Goal: Navigation & Orientation: Find specific page/section

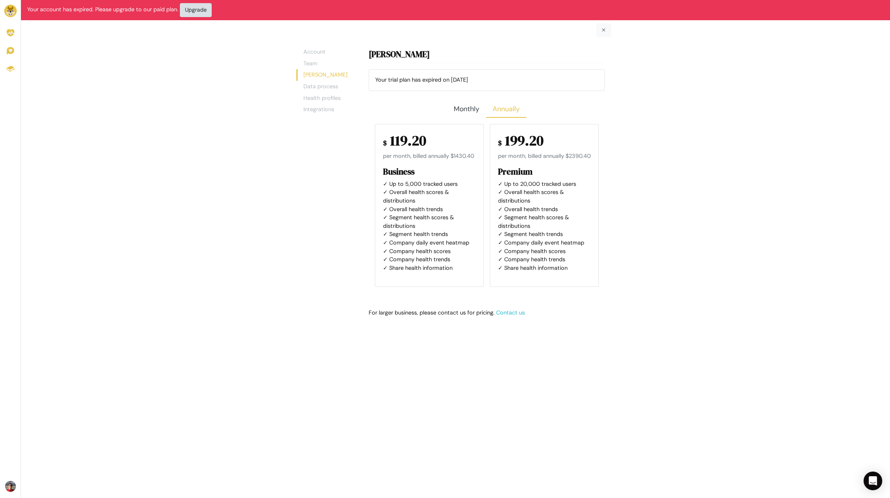
click at [314, 51] on link "Account" at bounding box center [327, 52] width 54 height 12
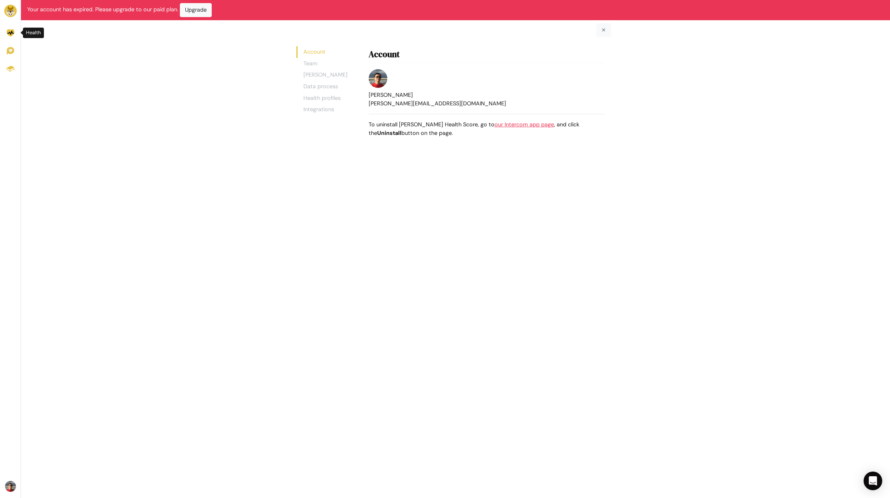
click at [14, 36] on icon at bounding box center [11, 33] width 8 height 8
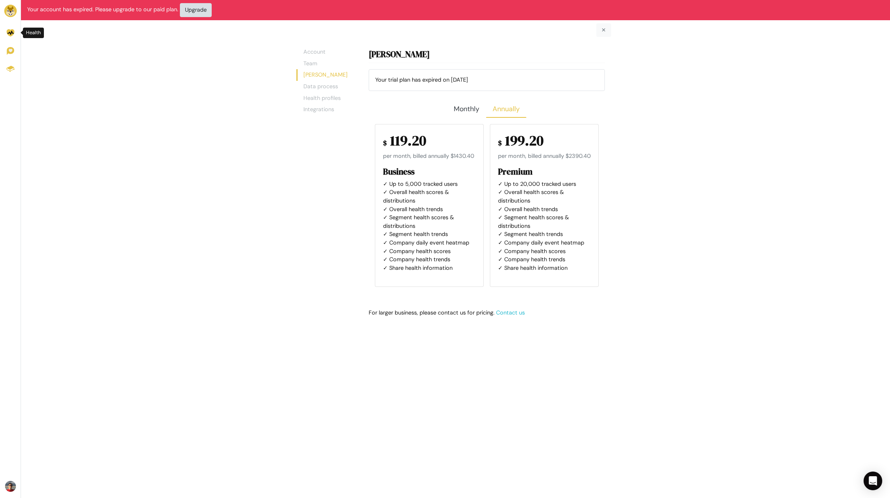
click at [5, 37] on link at bounding box center [10, 33] width 21 height 18
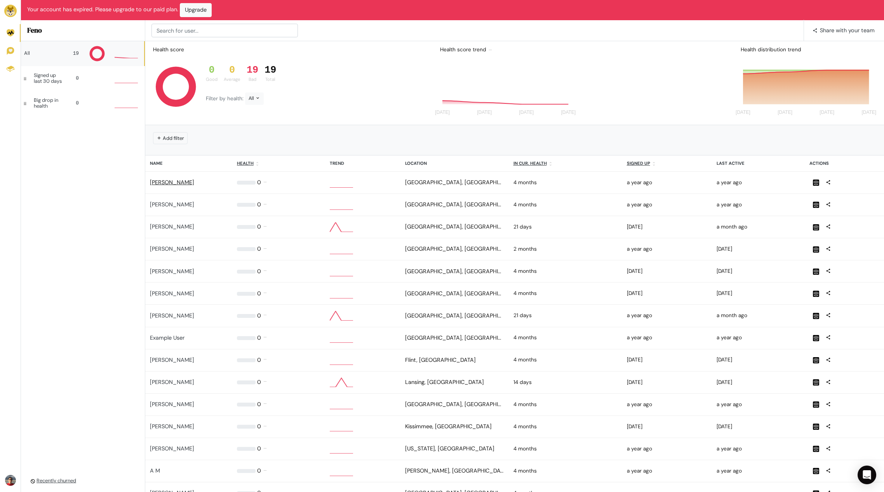
click at [155, 183] on link "Alec Vish" at bounding box center [172, 182] width 44 height 7
